Goal: Connect with others: Connect with others

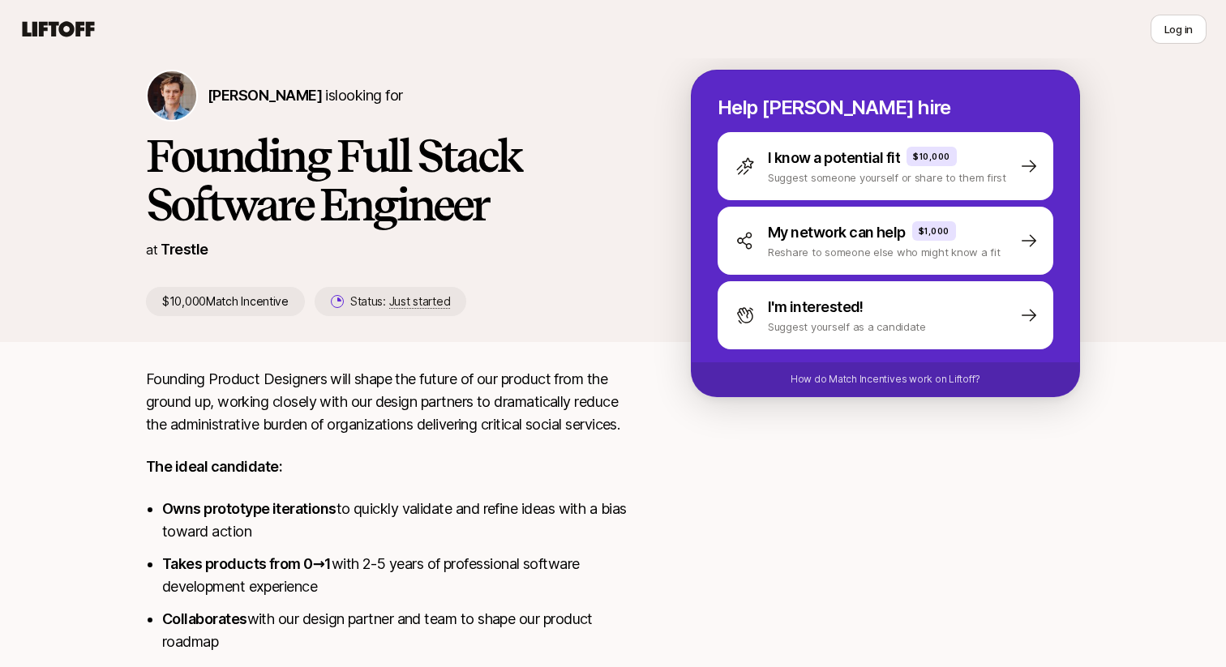
scroll to position [37, 0]
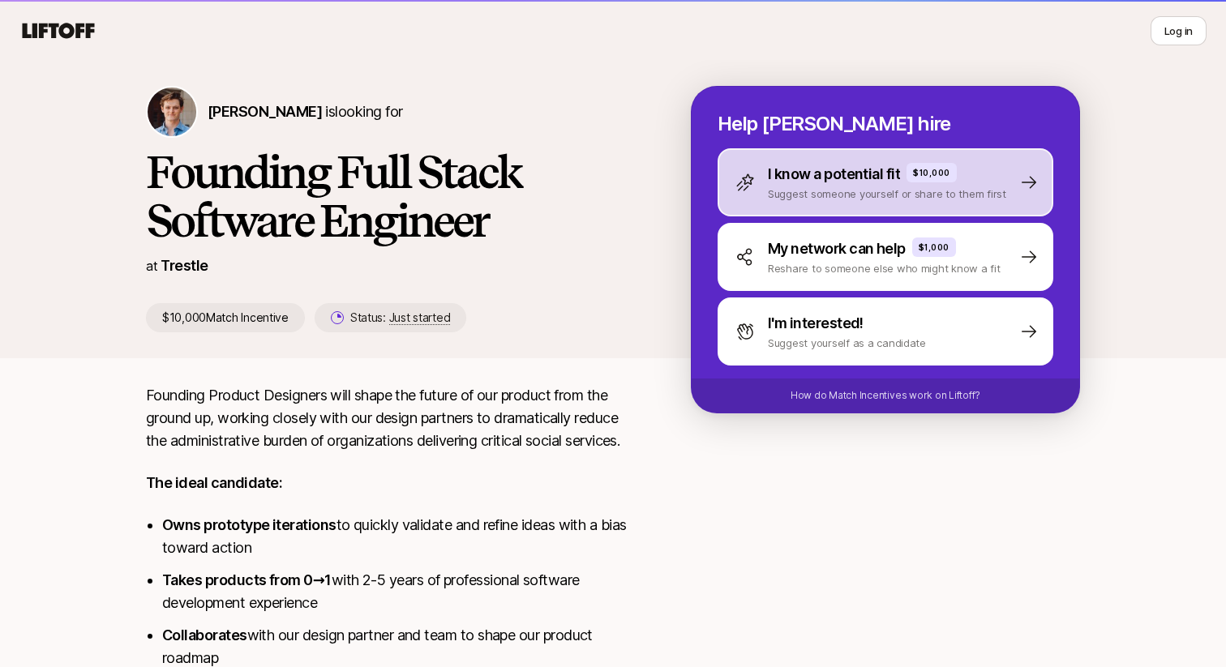
click at [803, 183] on p "I know a potential fit" at bounding box center [834, 174] width 132 height 23
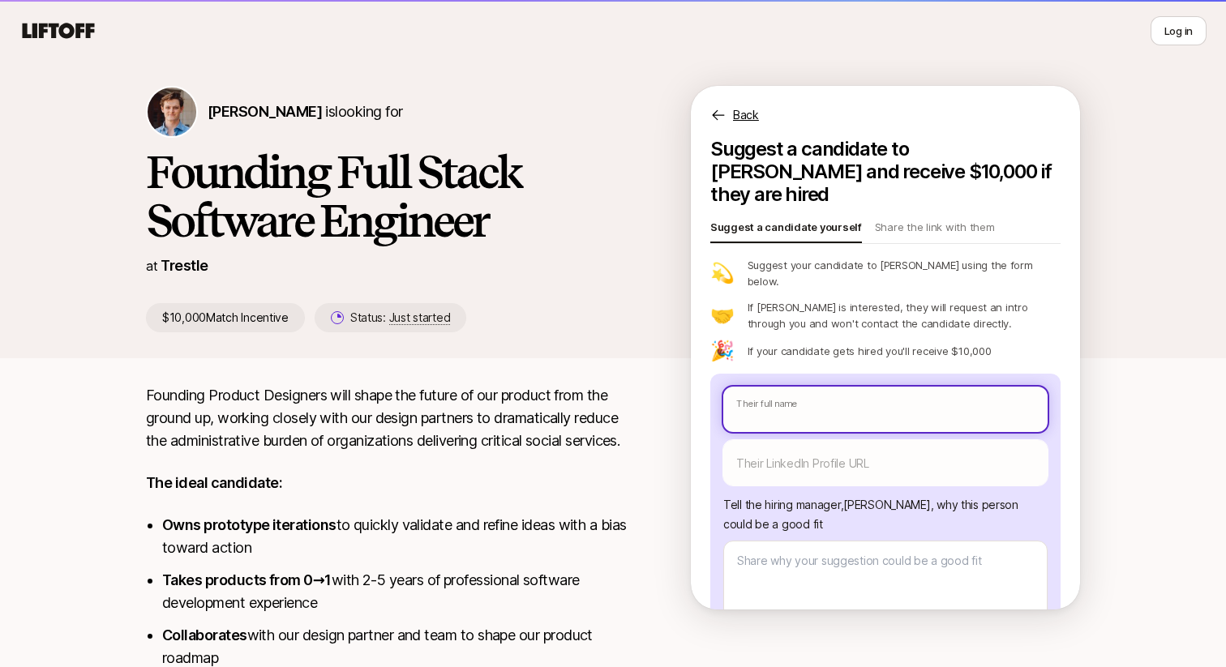
click at [754, 387] on input "text" at bounding box center [885, 409] width 324 height 45
paste input "Mantra"
type textarea "x"
type input "Mantra"
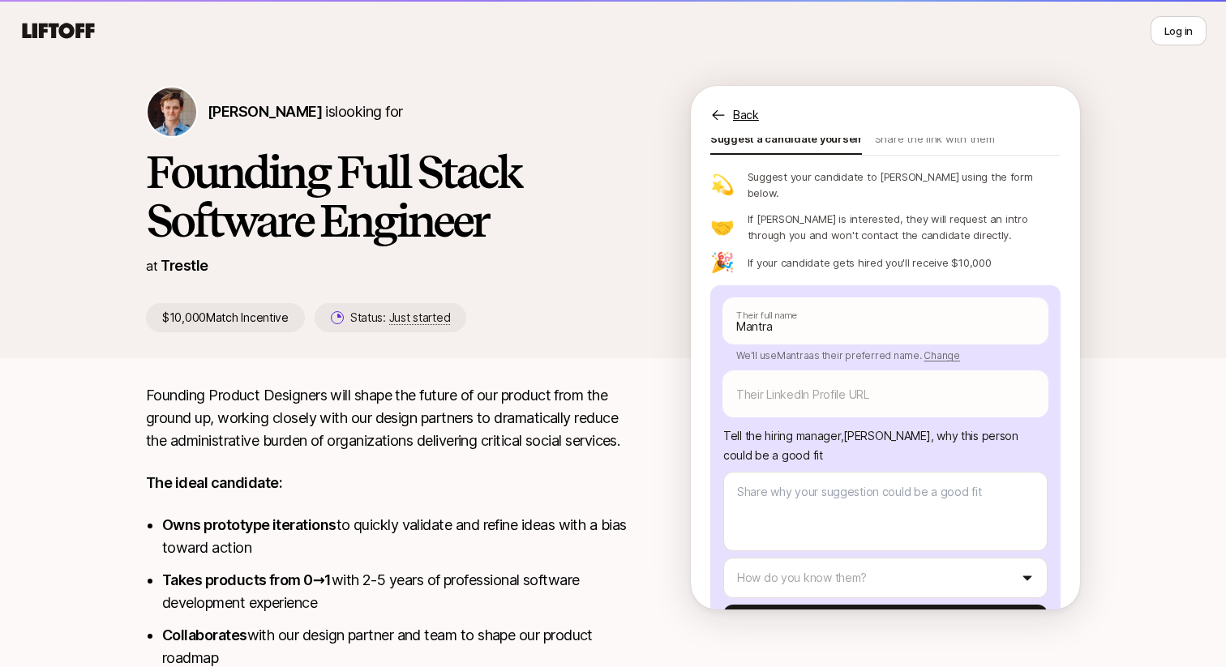
scroll to position [119, 0]
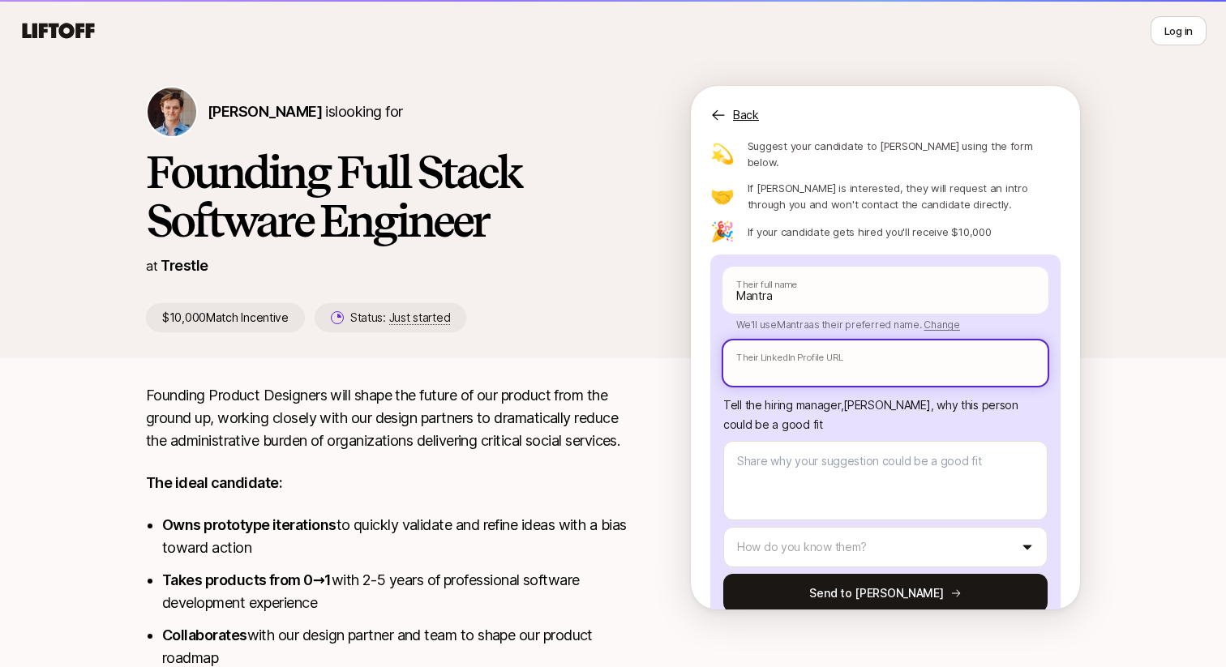
click at [807, 340] on input "text" at bounding box center [885, 362] width 324 height 45
paste input "[URL][DOMAIN_NAME]"
type textarea "x"
type input "[URL][DOMAIN_NAME]"
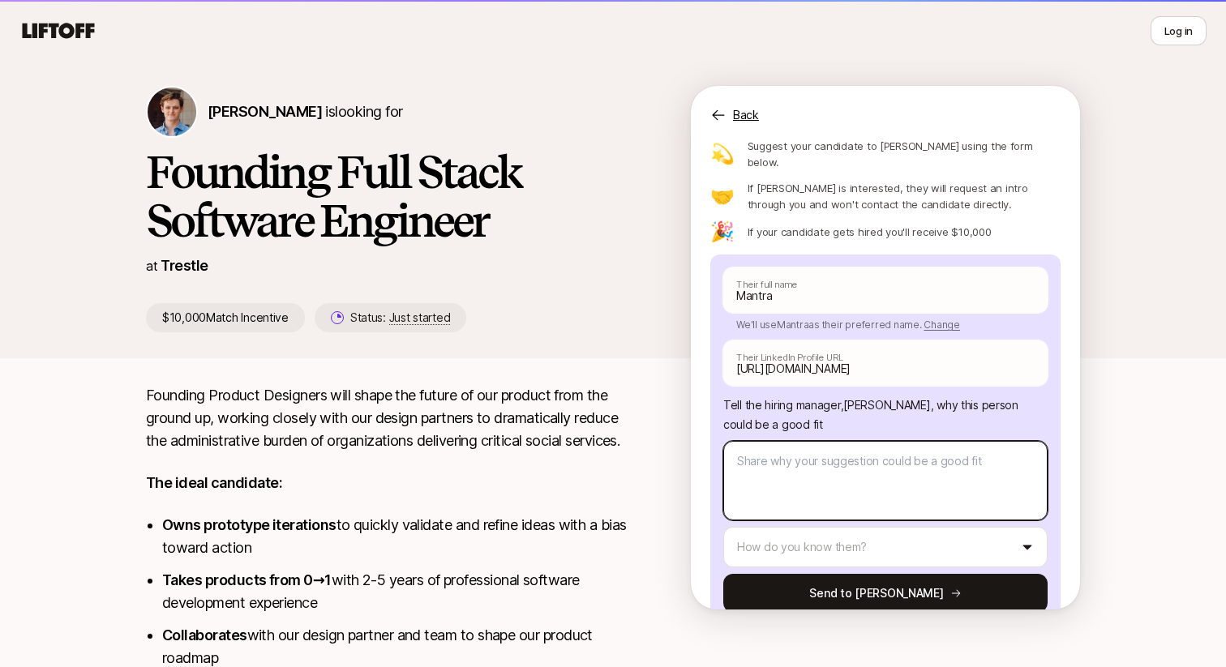
click at [800, 441] on textarea at bounding box center [885, 480] width 324 height 79
type textarea "x"
type textarea "Th"
type textarea "x"
type textarea "The"
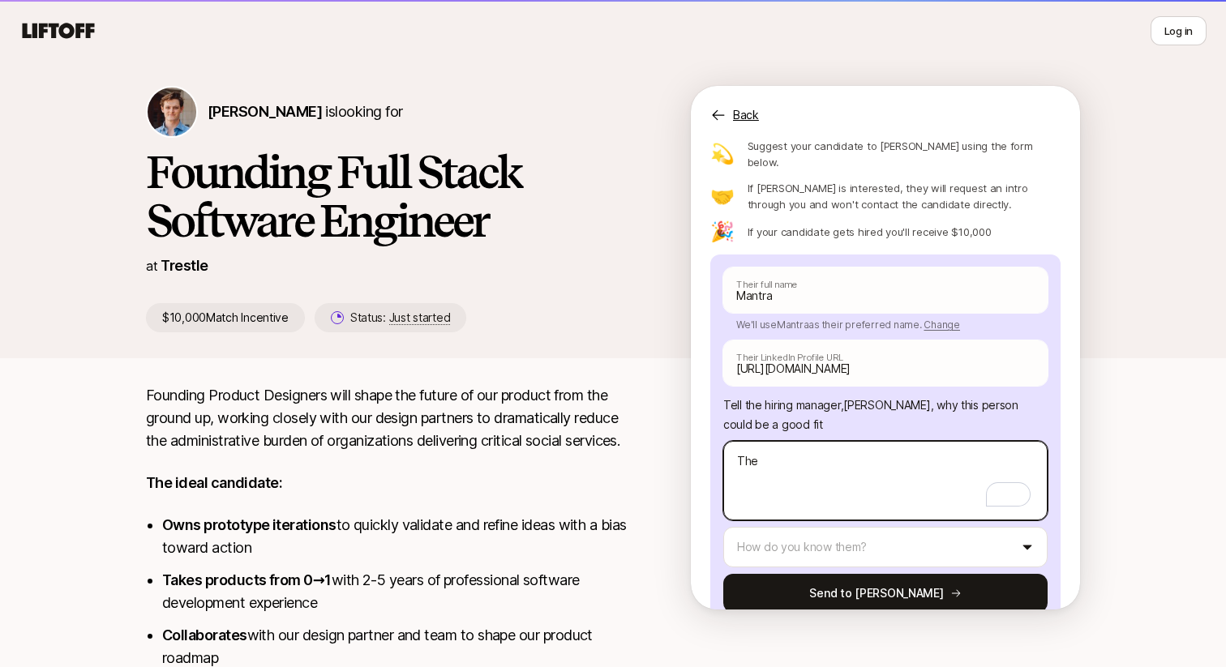
type textarea "x"
type textarea "They"
type textarea "x"
type textarea "They'"
type textarea "x"
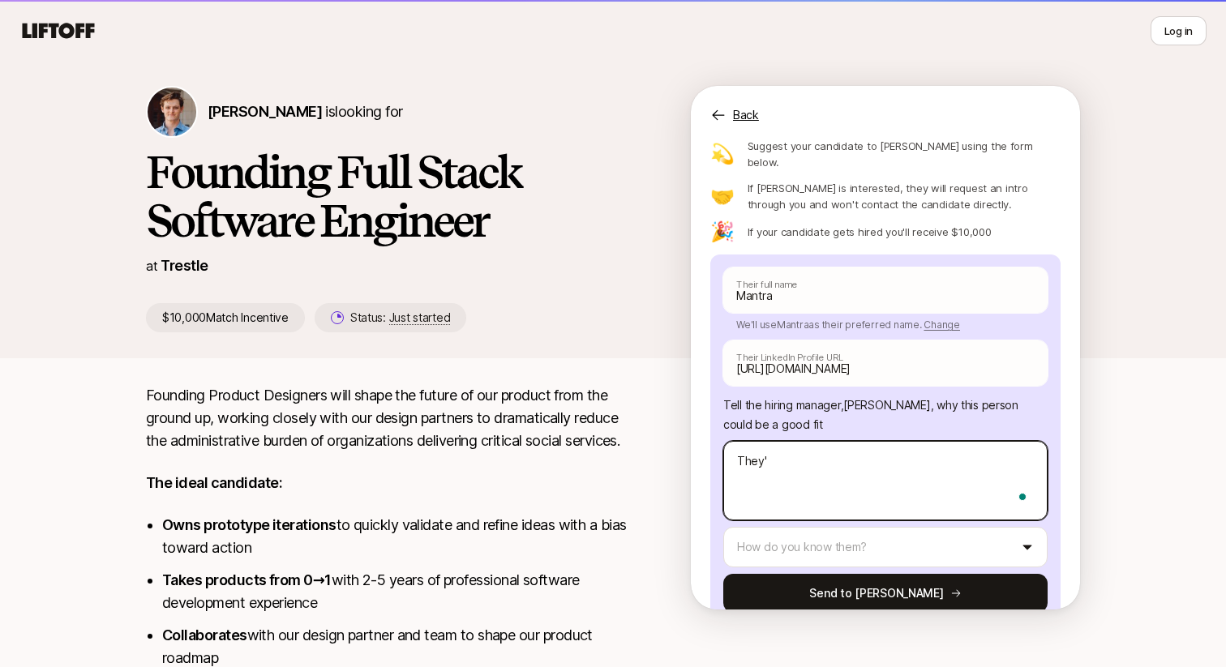
type textarea "They'r"
type textarea "x"
type textarea "They're"
type textarea "x"
type textarea "They're"
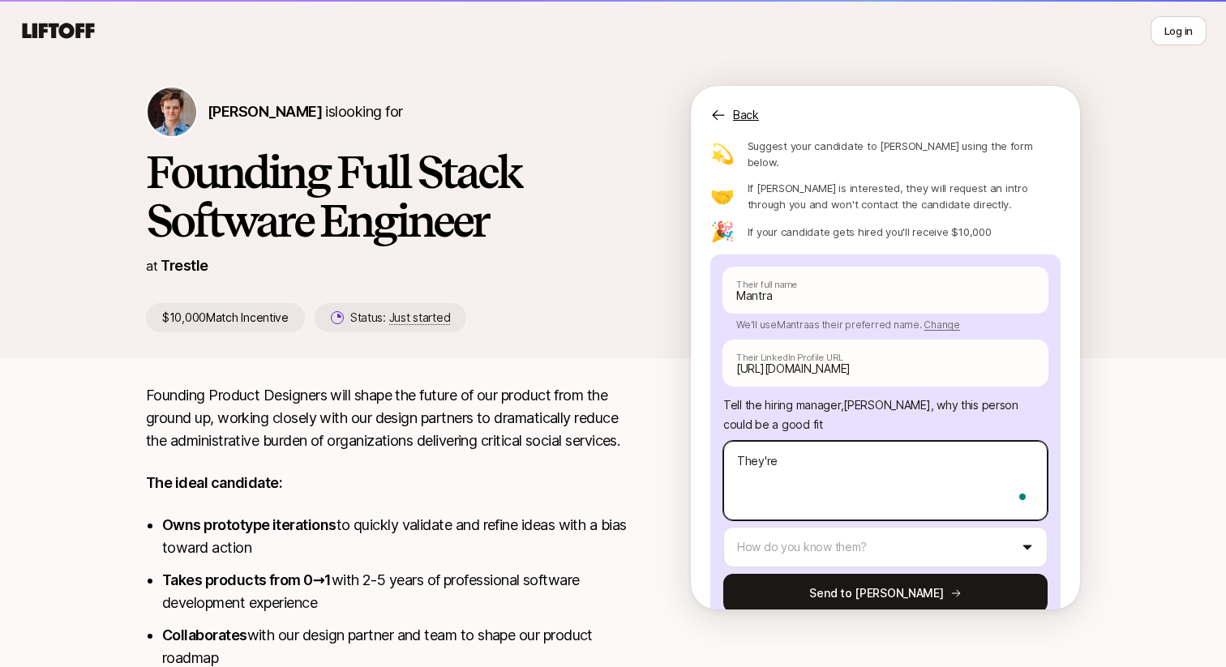
type textarea "x"
type textarea "They're a"
type textarea "x"
type textarea "They're a"
type textarea "x"
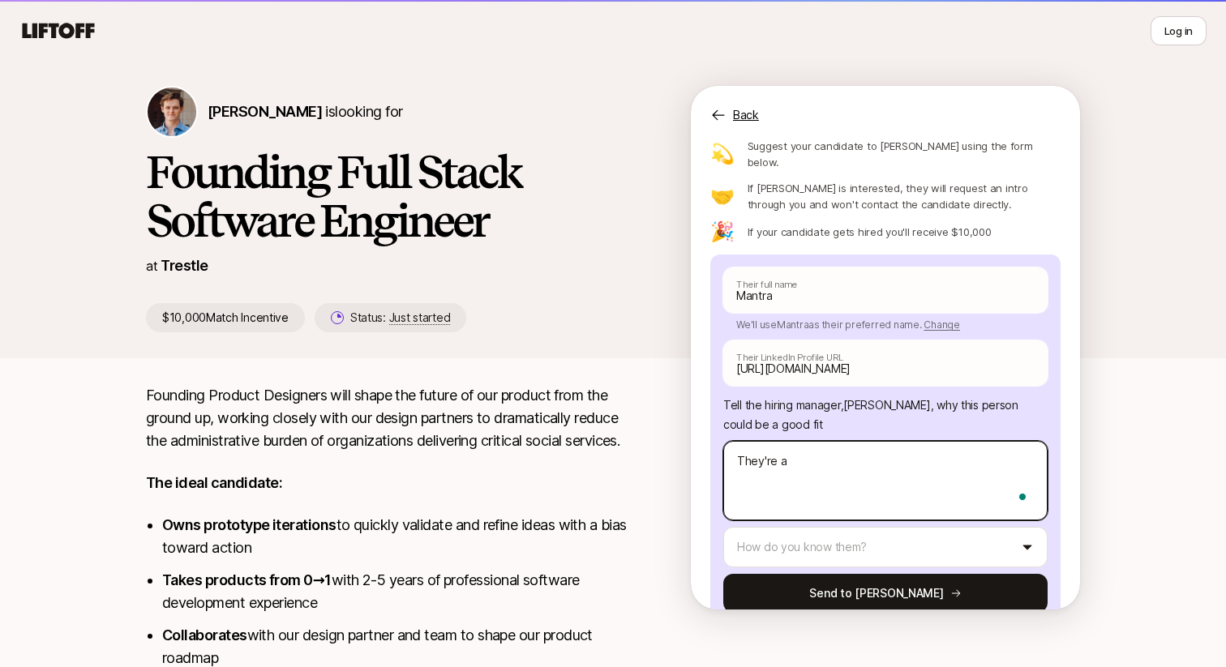
type textarea "They're a c"
type textarea "x"
type textarea "They're a cr"
type textarea "x"
type textarea "They're a cra"
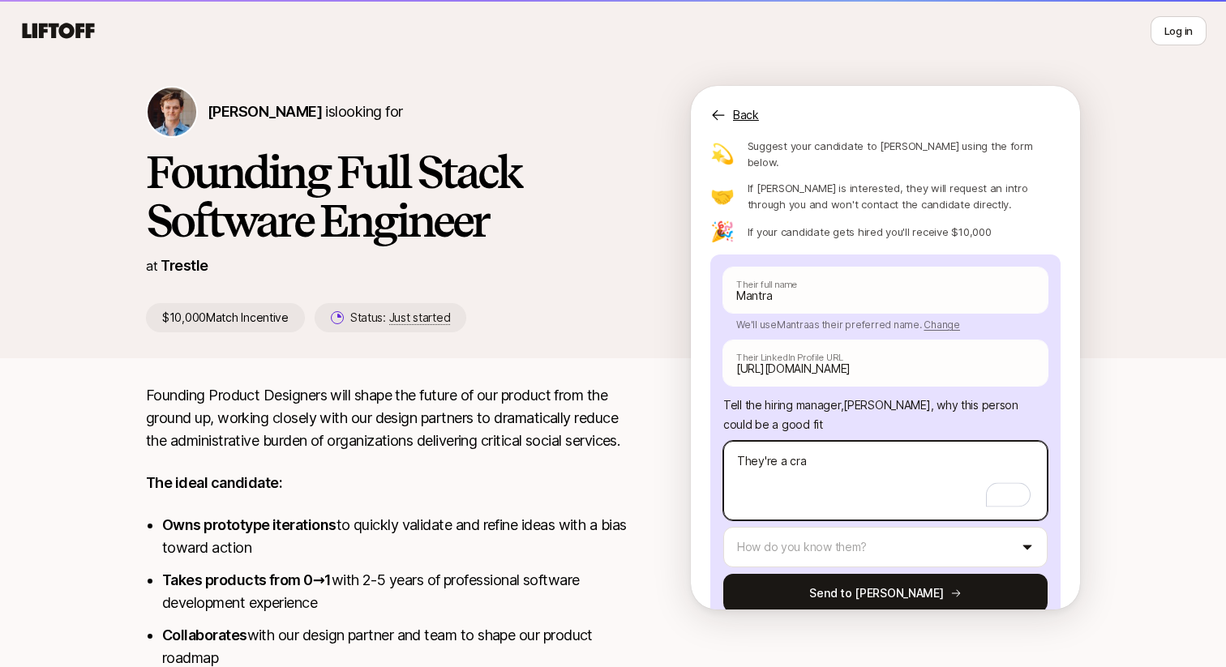
type textarea "x"
type textarea "They're a crak"
type textarea "x"
type textarea "They're a crake"
type textarea "x"
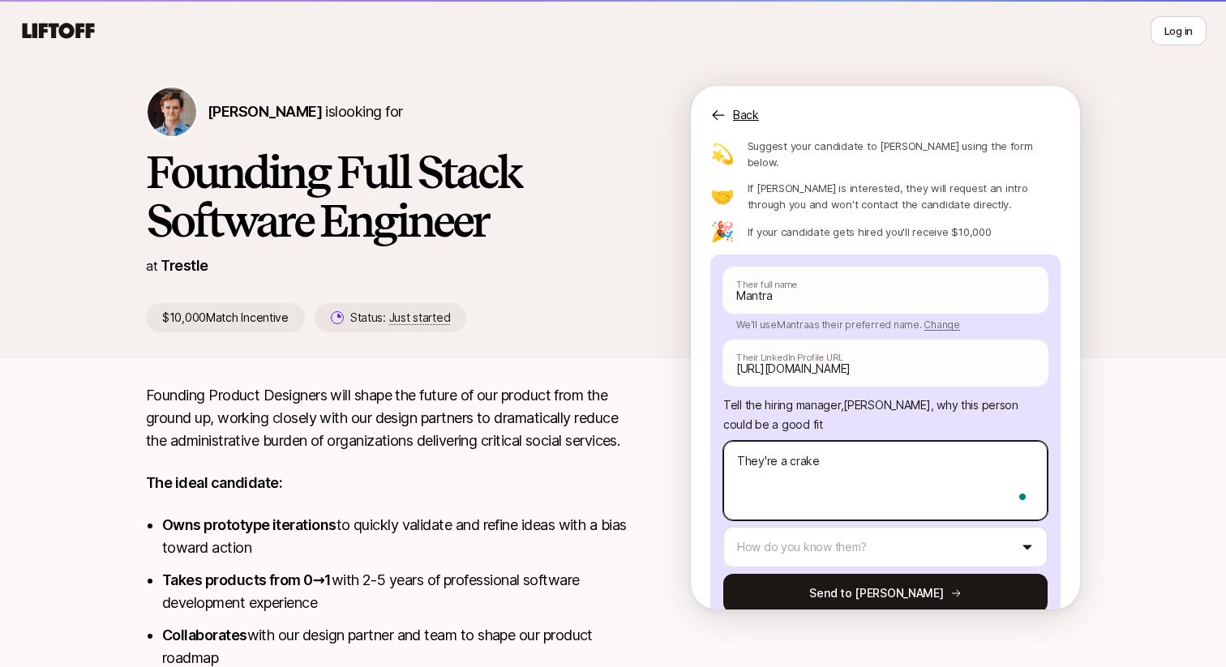
type textarea "They're a crak"
type textarea "x"
type textarea "They're a cra"
type textarea "x"
type textarea "They're a crac"
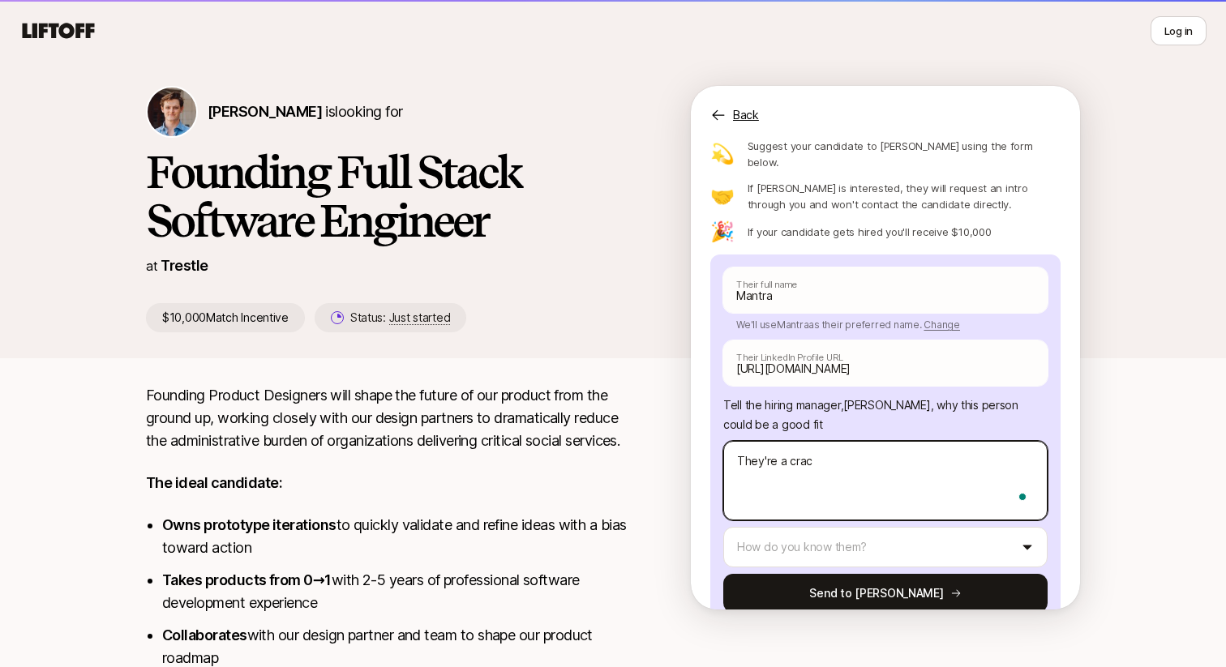
type textarea "x"
type textarea "They're a crack"
type textarea "x"
type textarea "They're a cracke"
type textarea "x"
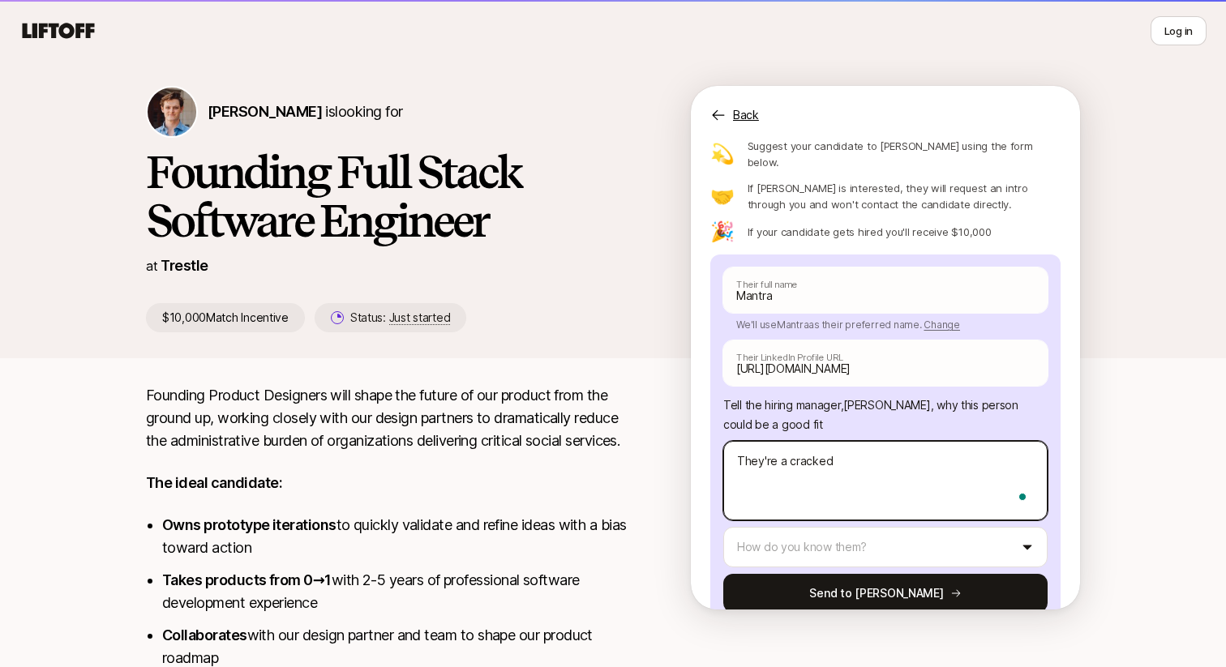
type textarea "They're a cracked"
type textarea "x"
type textarea "They're a cracked d"
type textarea "x"
type textarea "They're a cracked dev"
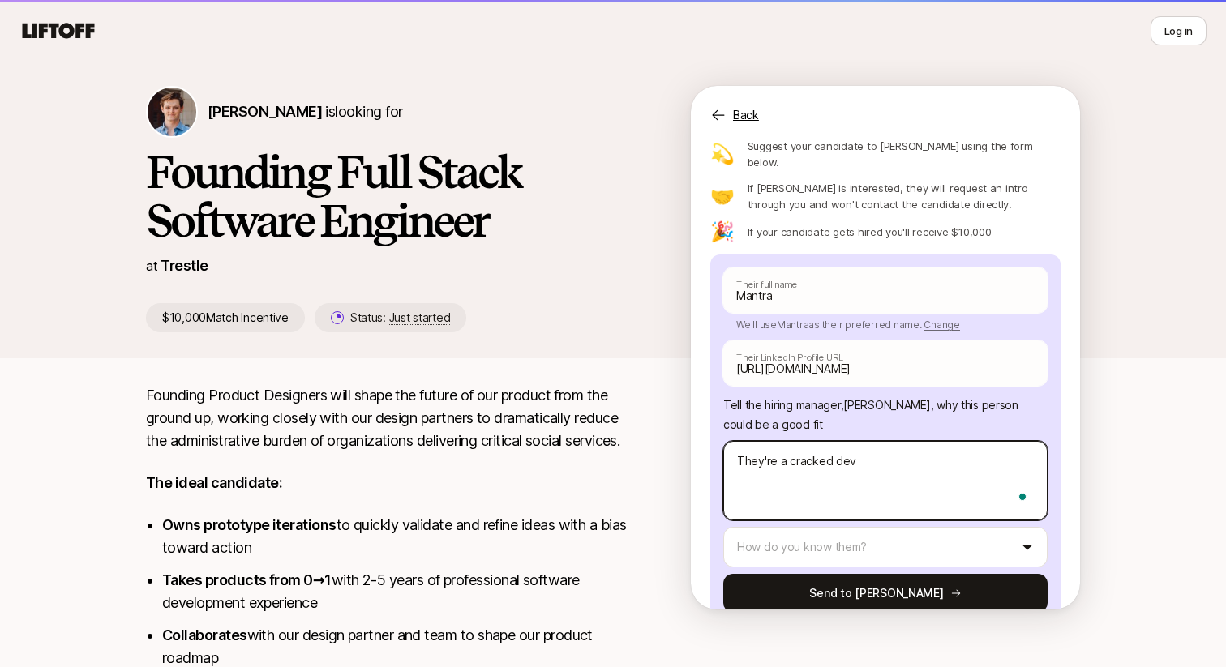
type textarea "x"
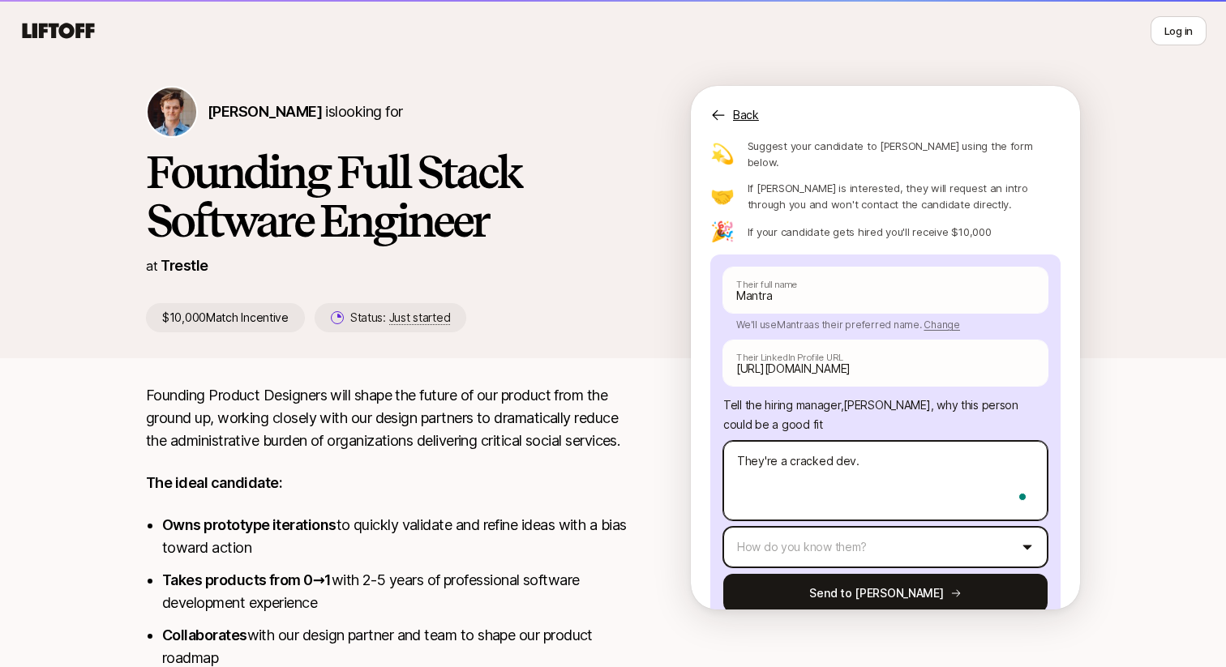
type textarea "They're a cracked dev."
click at [843, 524] on html "👋 New to Liftoff? See how it works Log in Log in [PERSON_NAME] is looking for F…" at bounding box center [613, 296] width 1226 height 667
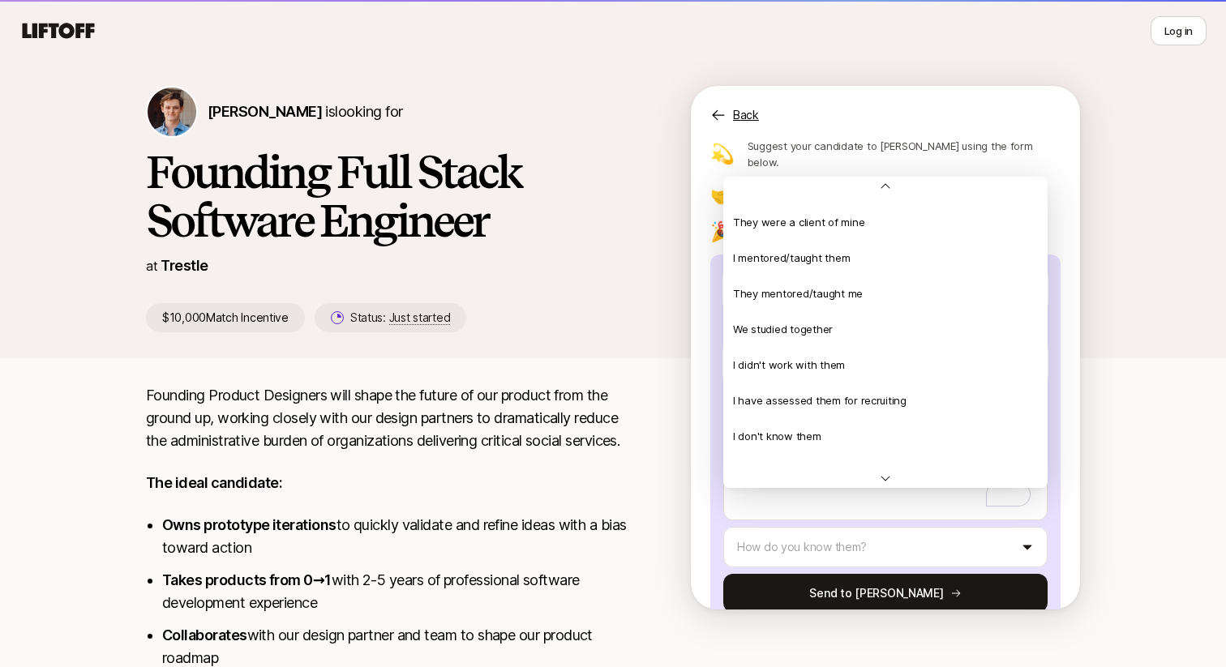
scroll to position [350, 0]
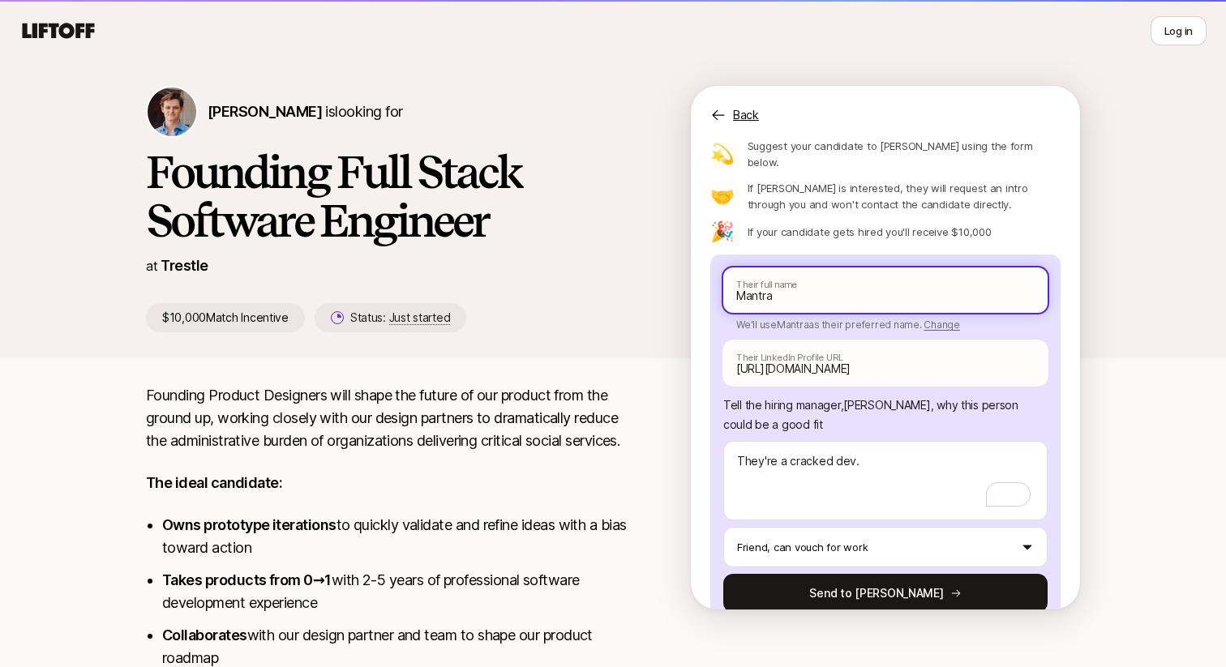
click at [794, 268] on input "Mantra" at bounding box center [885, 290] width 324 height 45
paste input "Barrel Of Lube"
type textarea "x"
type input "Barrel Of Lube"
click at [1099, 291] on div "[PERSON_NAME] is looking for Founding Full Stack Software Engineer at Trestle $…" at bounding box center [613, 209] width 1226 height 298
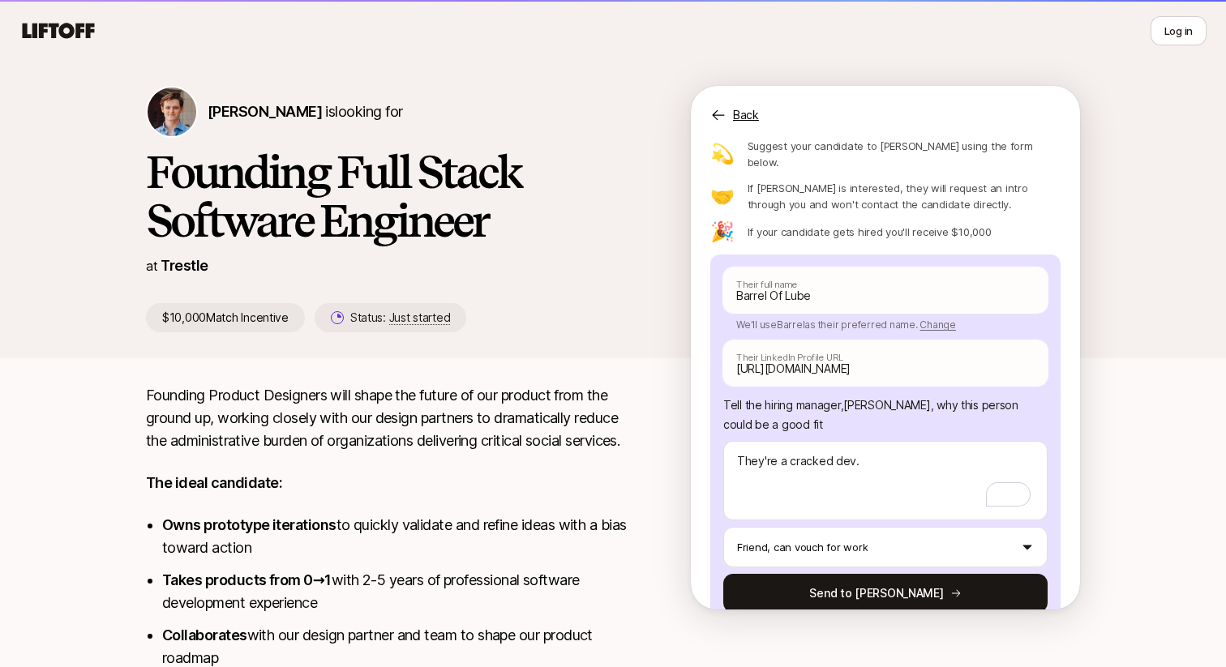
drag, startPoint x: 995, startPoint y: 463, endPoint x: 1093, endPoint y: 381, distance: 127.8
click at [1093, 381] on div "[PERSON_NAME] is looking for Founding Full Stack Software Engineer at Trestle $…" at bounding box center [613, 222] width 1226 height 324
click at [1110, 383] on div "[PERSON_NAME] is looking for Founding Full Stack Software Engineer at Trestle $…" at bounding box center [613, 222] width 1226 height 324
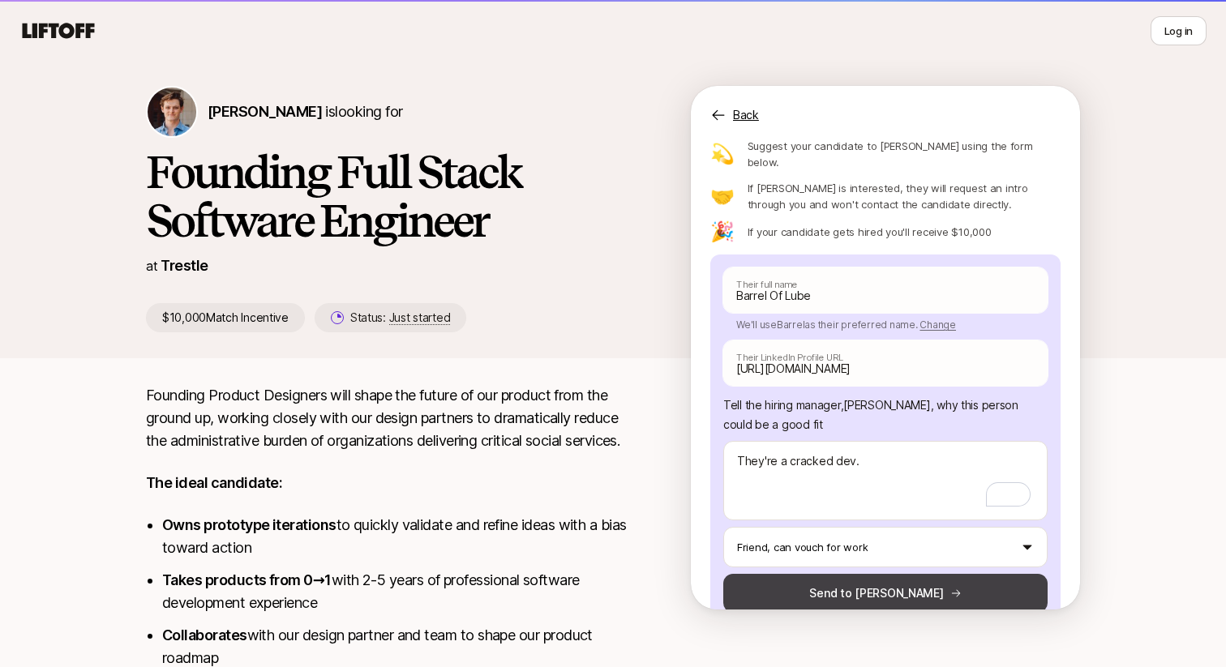
click at [842, 574] on button "Send to [PERSON_NAME]" at bounding box center [885, 593] width 324 height 39
type textarea "x"
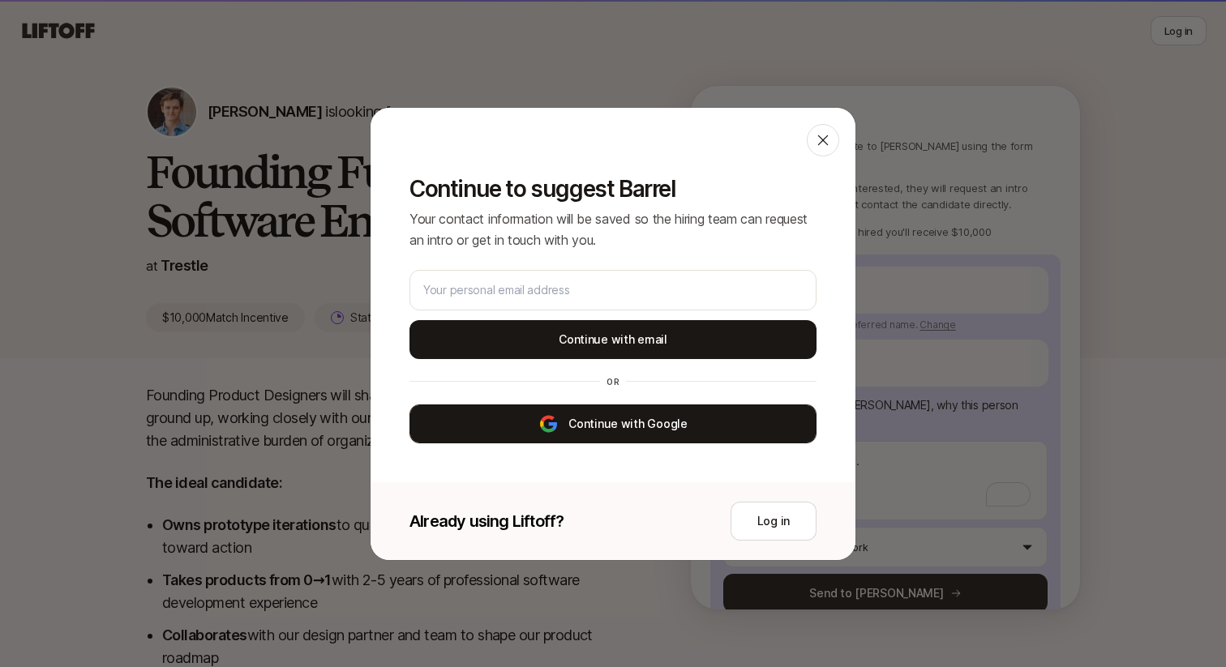
click at [618, 426] on button "Continue with Google" at bounding box center [612, 423] width 407 height 39
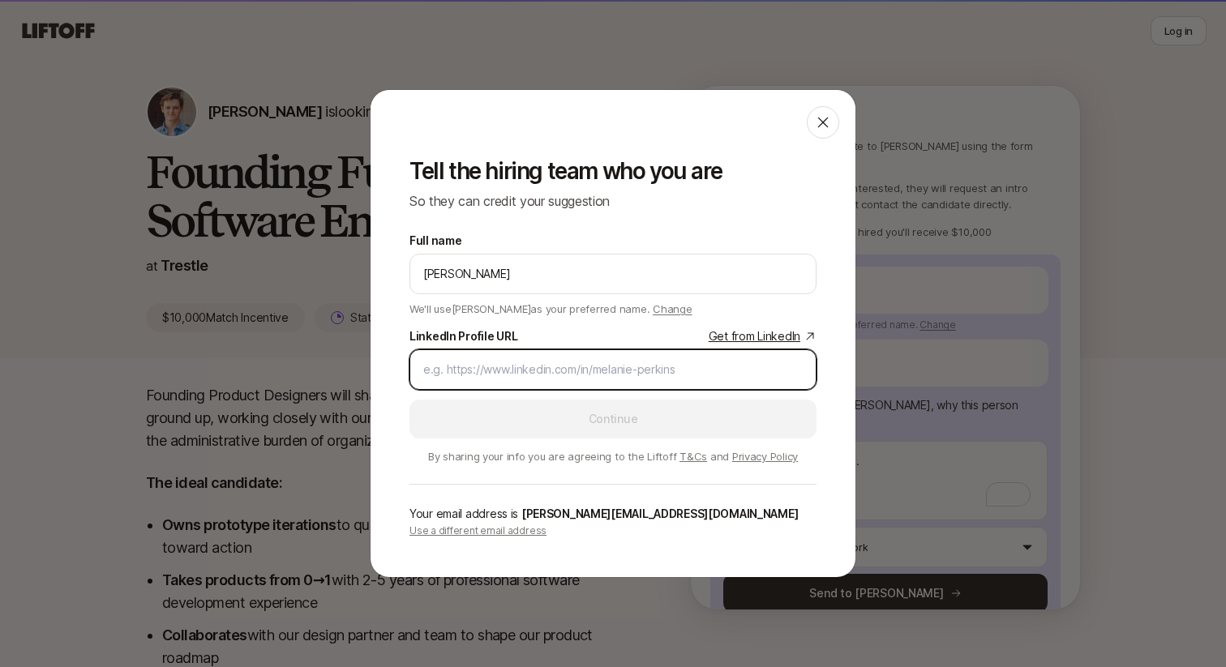
click at [494, 370] on input "LinkedIn Profile URL Get from LinkedIn" at bounding box center [612, 369] width 379 height 19
paste input "[URL][DOMAIN_NAME]"
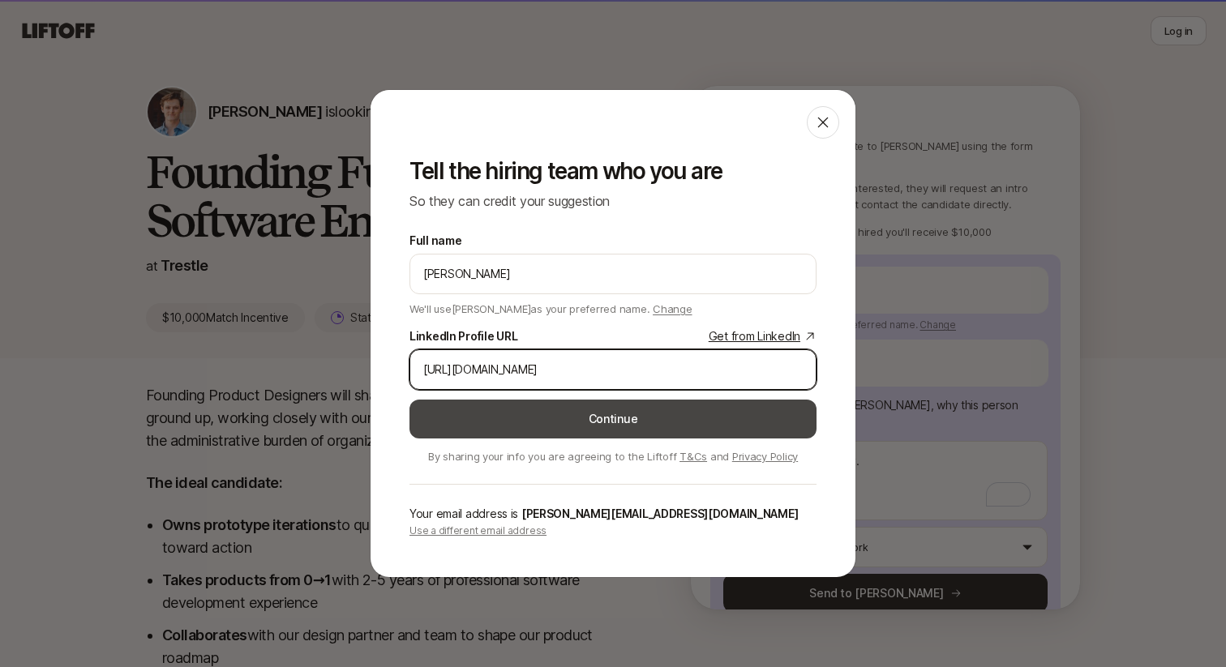
type input "[URL][DOMAIN_NAME]"
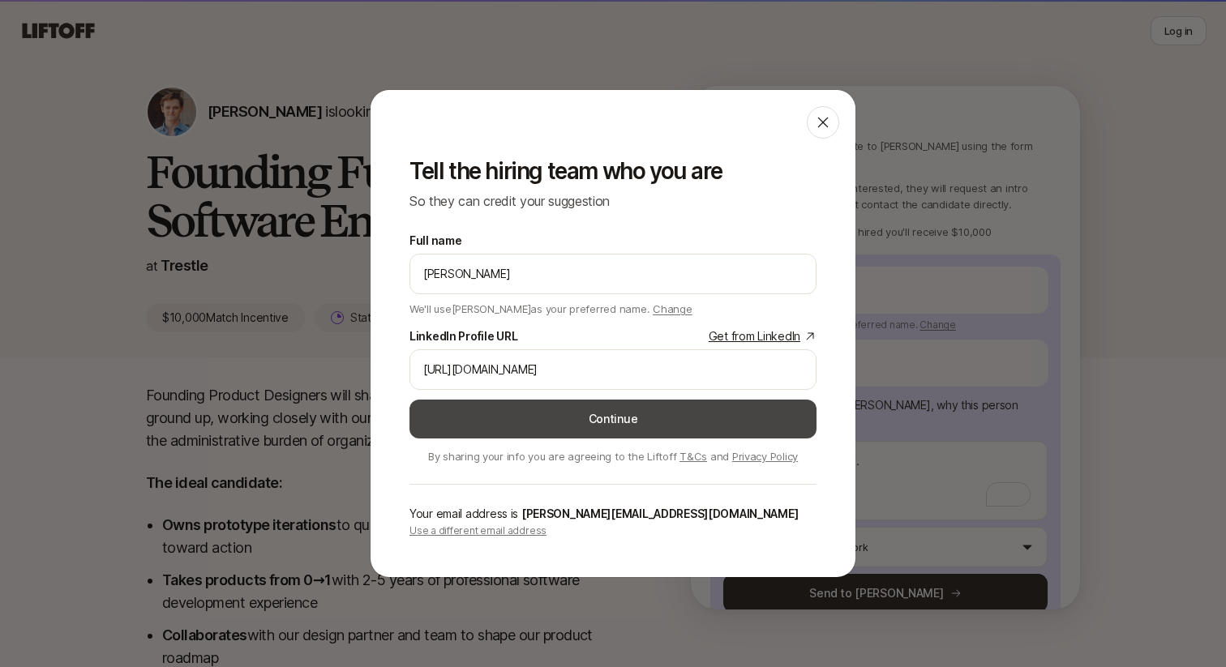
click at [623, 426] on button "Continue" at bounding box center [612, 419] width 407 height 39
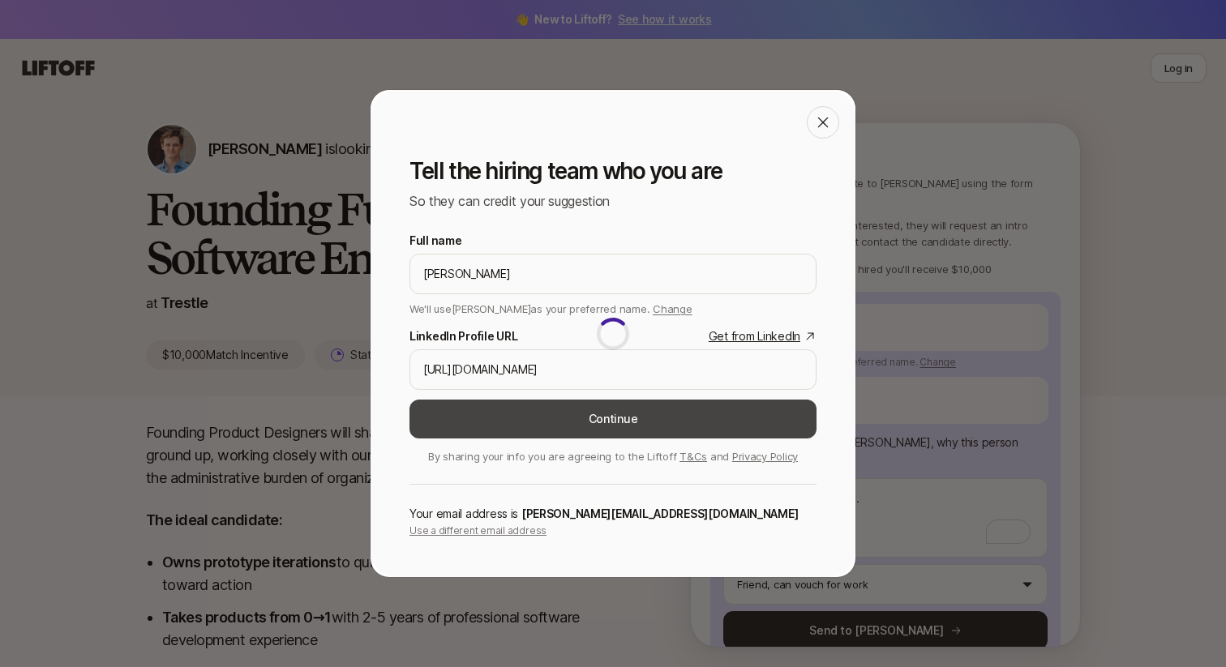
type textarea "x"
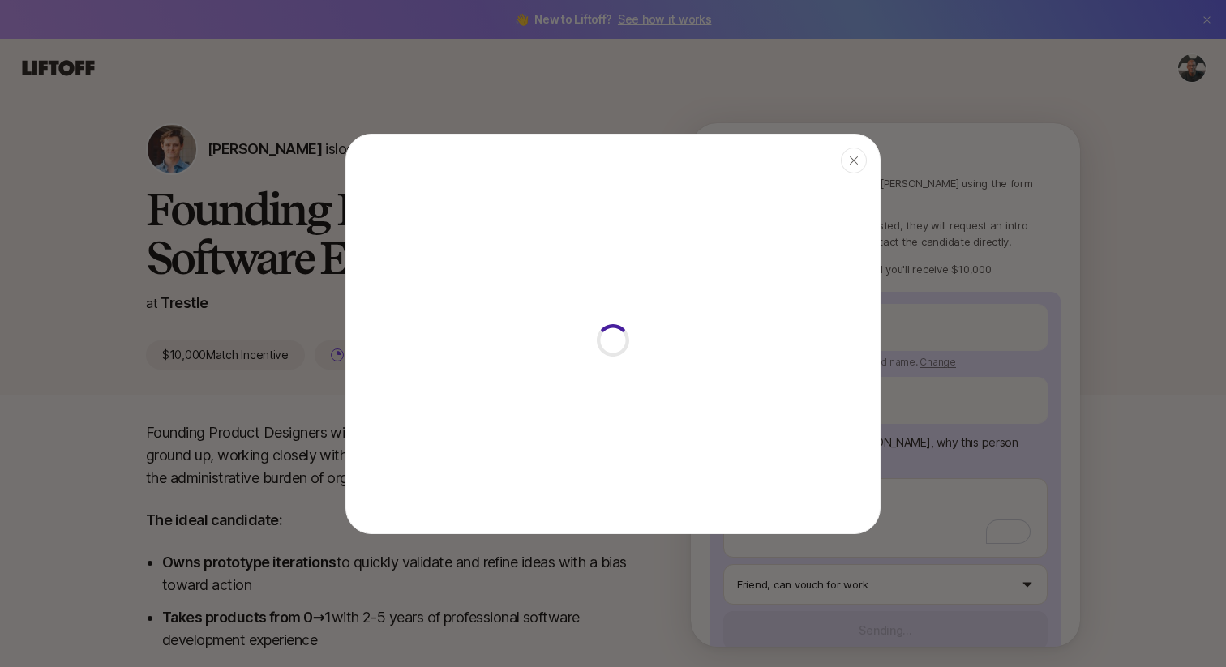
scroll to position [37, 0]
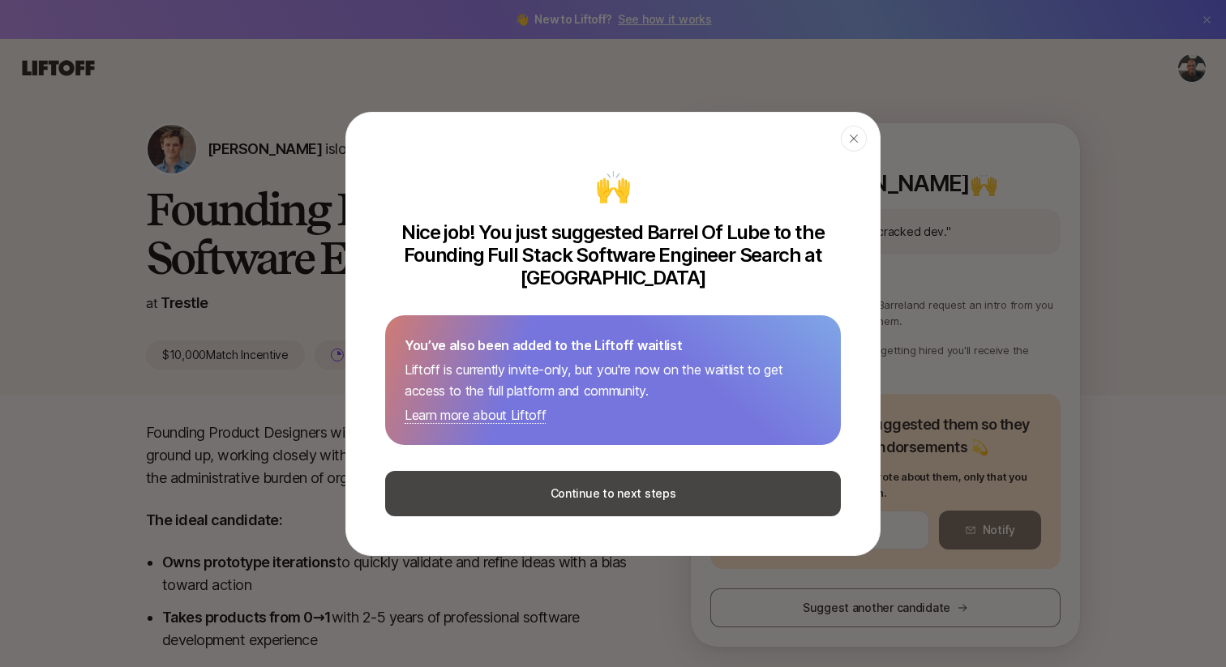
click at [608, 499] on button "Continue to next steps" at bounding box center [613, 493] width 456 height 45
